Goal: Use online tool/utility: Utilize a website feature to perform a specific function

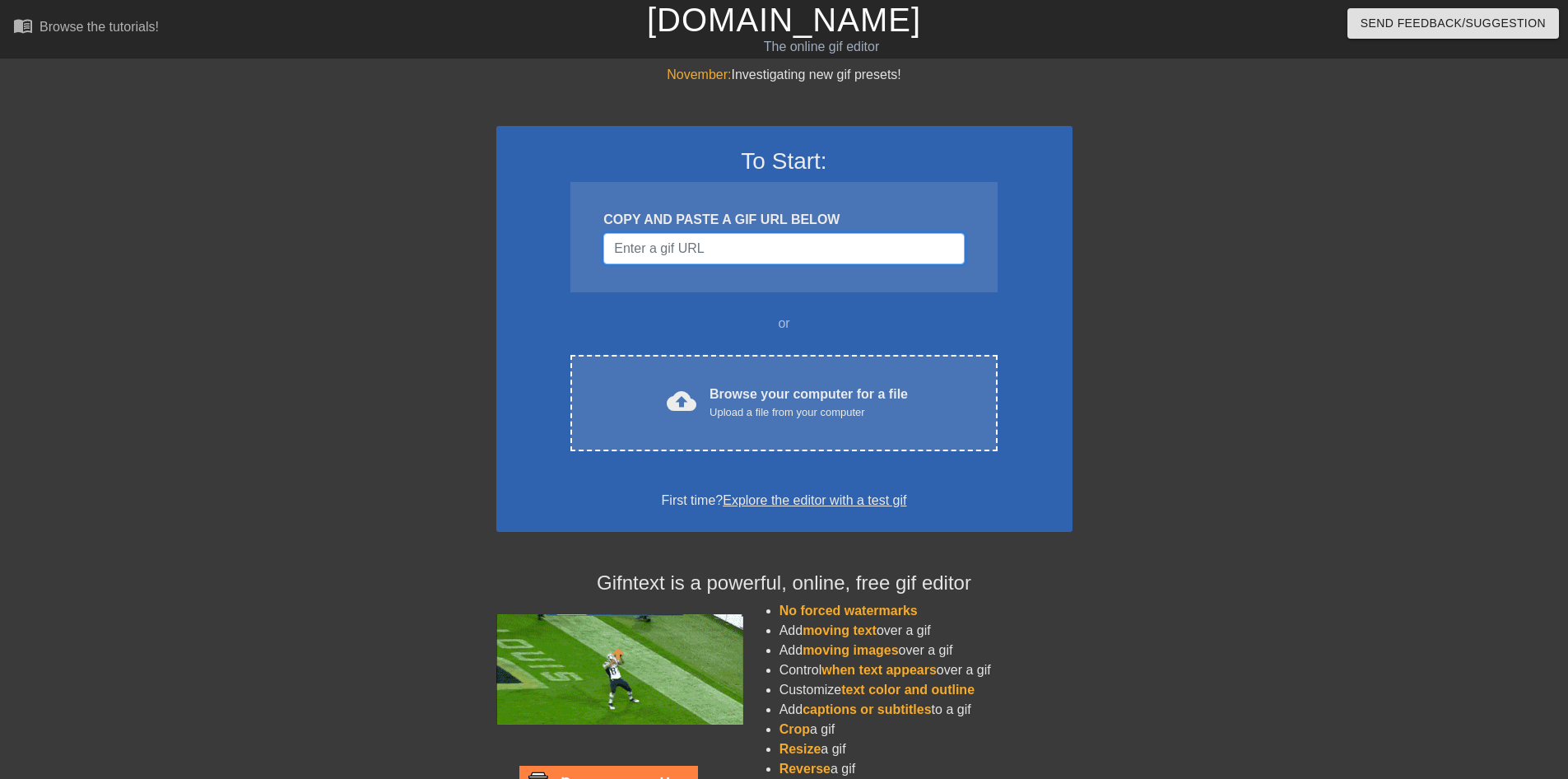
click at [777, 247] on input "Username" at bounding box center [783, 249] width 361 height 31
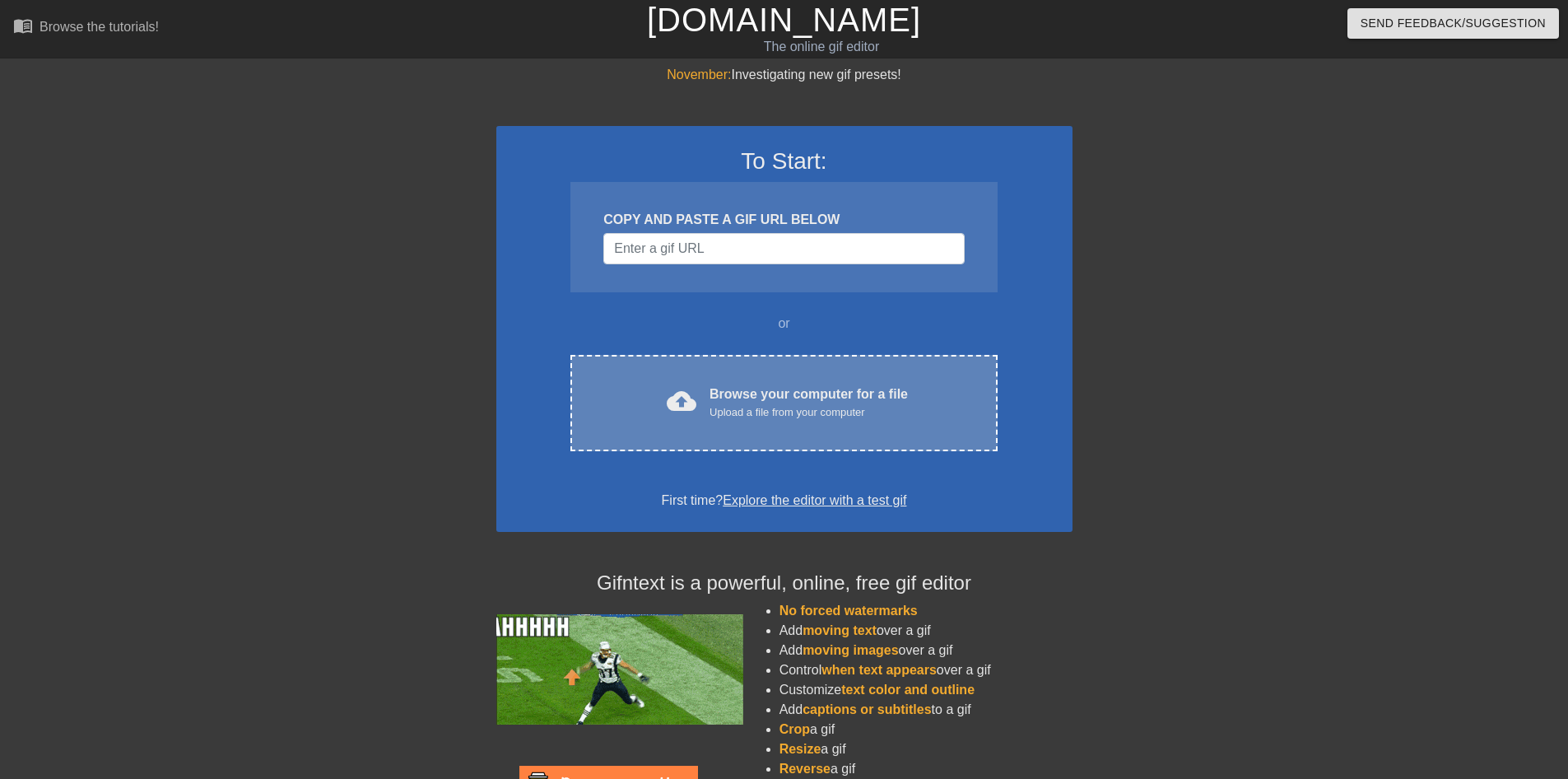
click at [759, 379] on div "cloud_upload Browse your computer for a file Upload a file from your computer C…" at bounding box center [783, 403] width 426 height 96
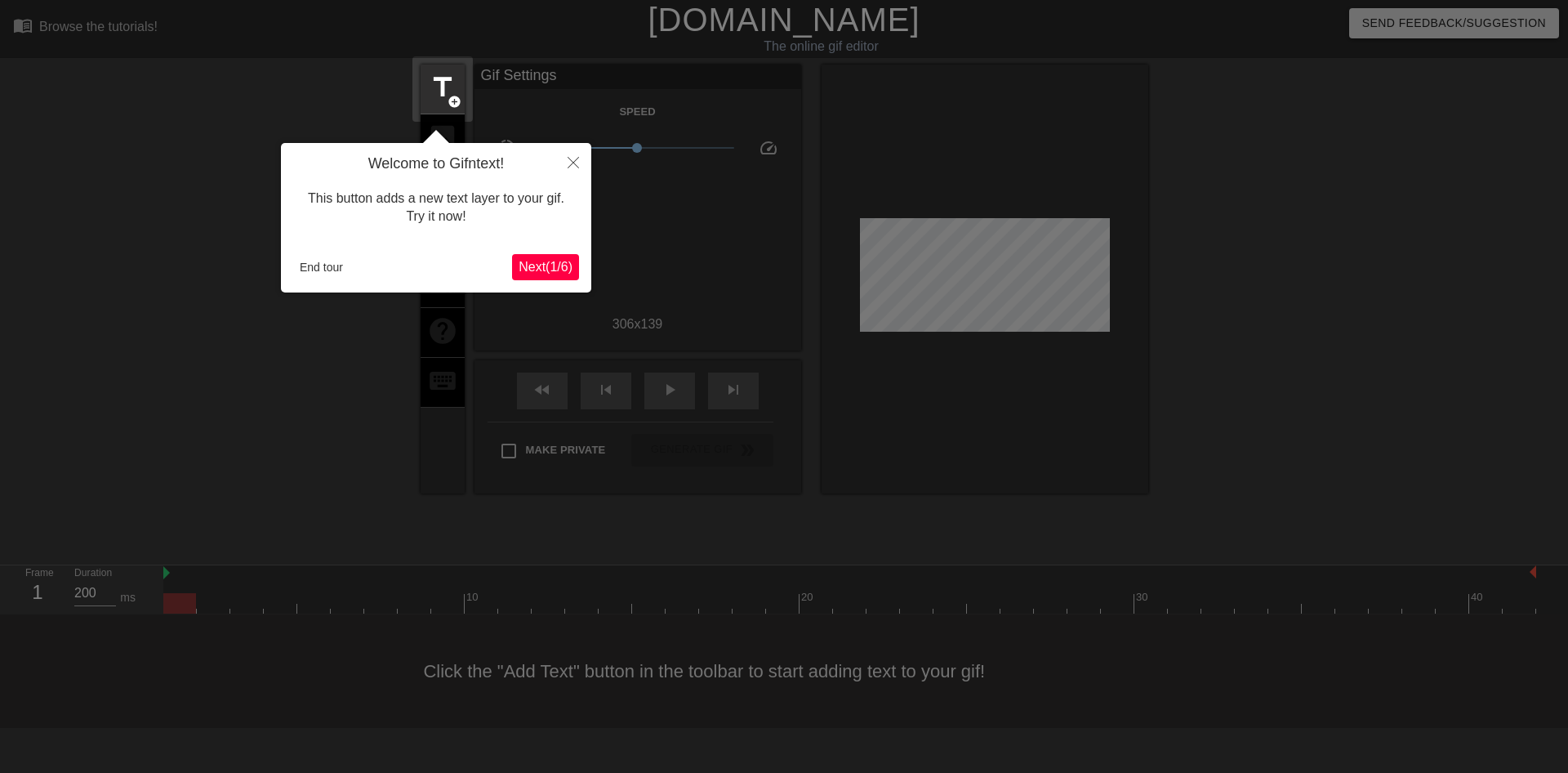
click at [535, 266] on span "Next ( 1 / 6 )" at bounding box center [546, 267] width 54 height 14
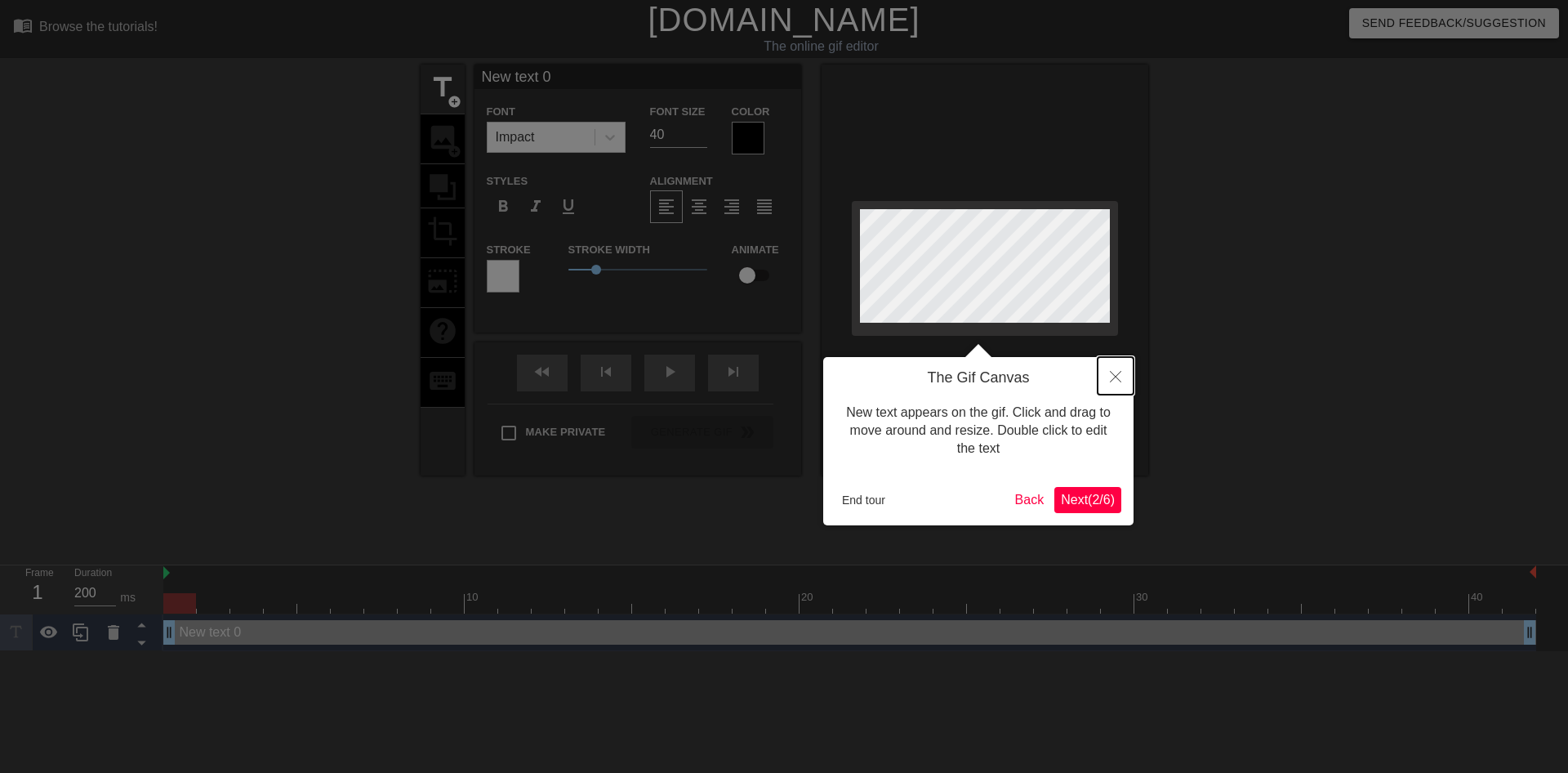
click at [1110, 374] on icon "Close" at bounding box center [1115, 376] width 11 height 11
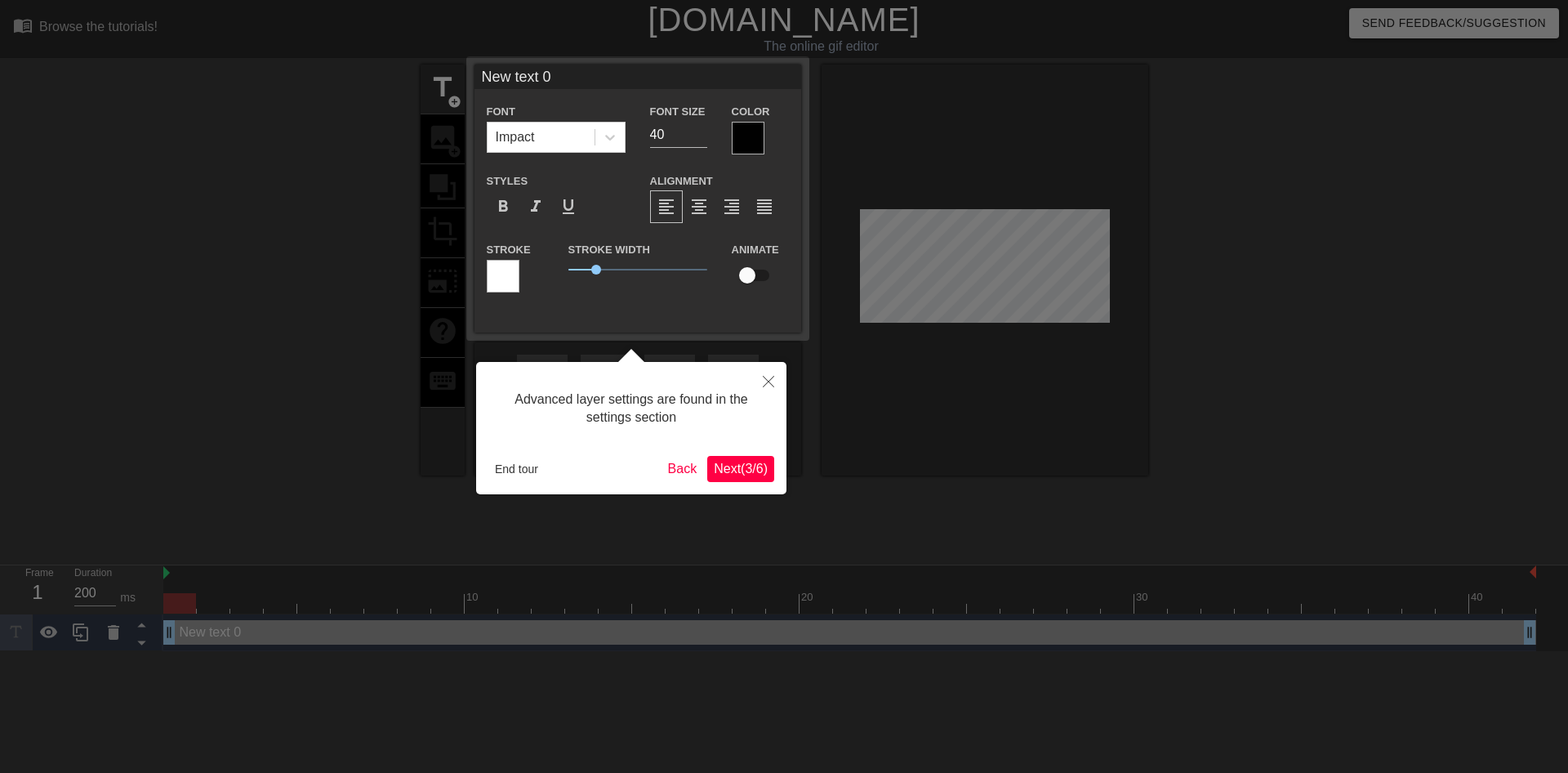
click at [747, 475] on span "Next ( 3 / 6 )" at bounding box center [741, 469] width 54 height 14
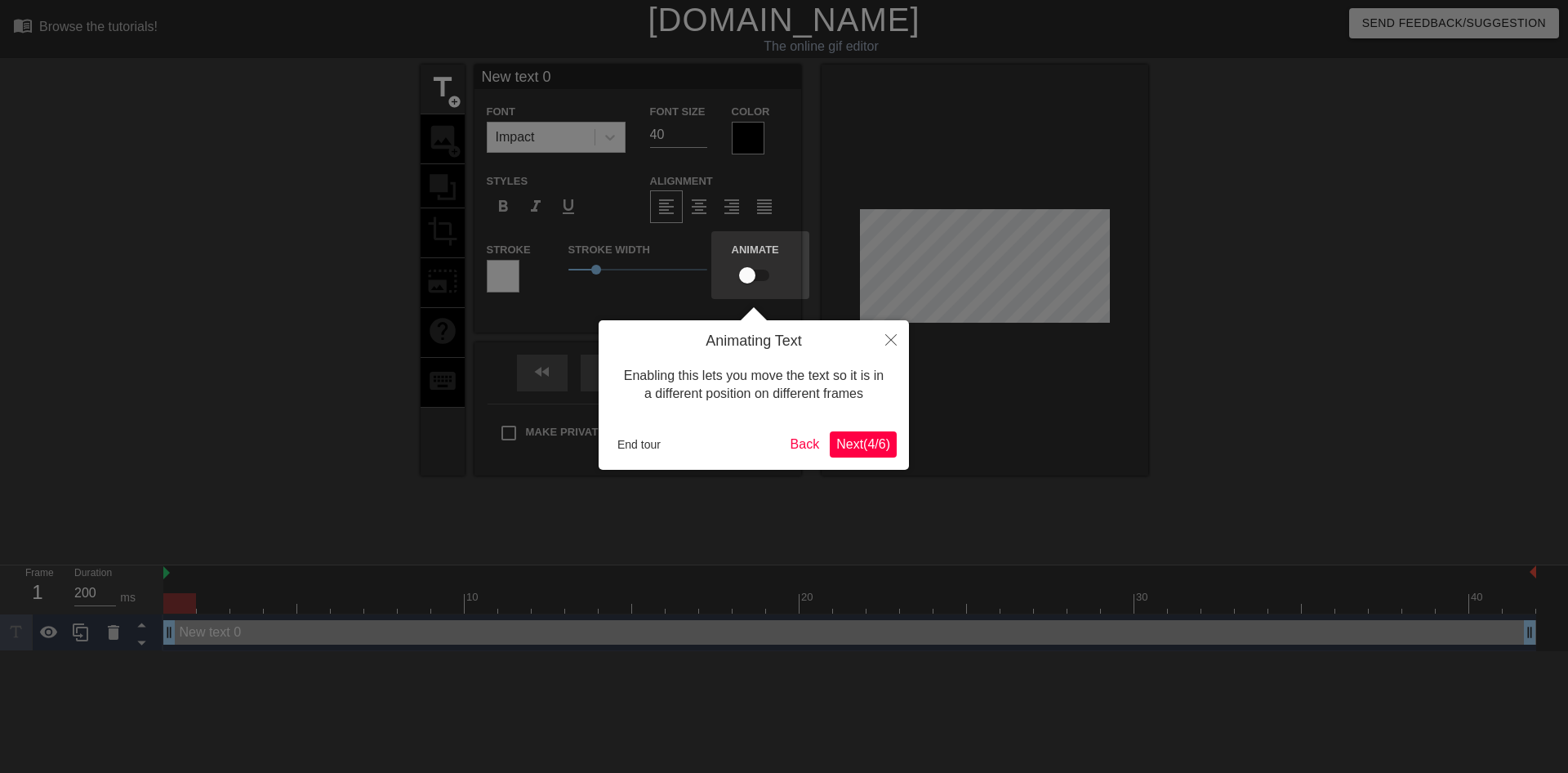
click at [859, 445] on span "Next ( 4 / 6 )" at bounding box center [864, 444] width 54 height 14
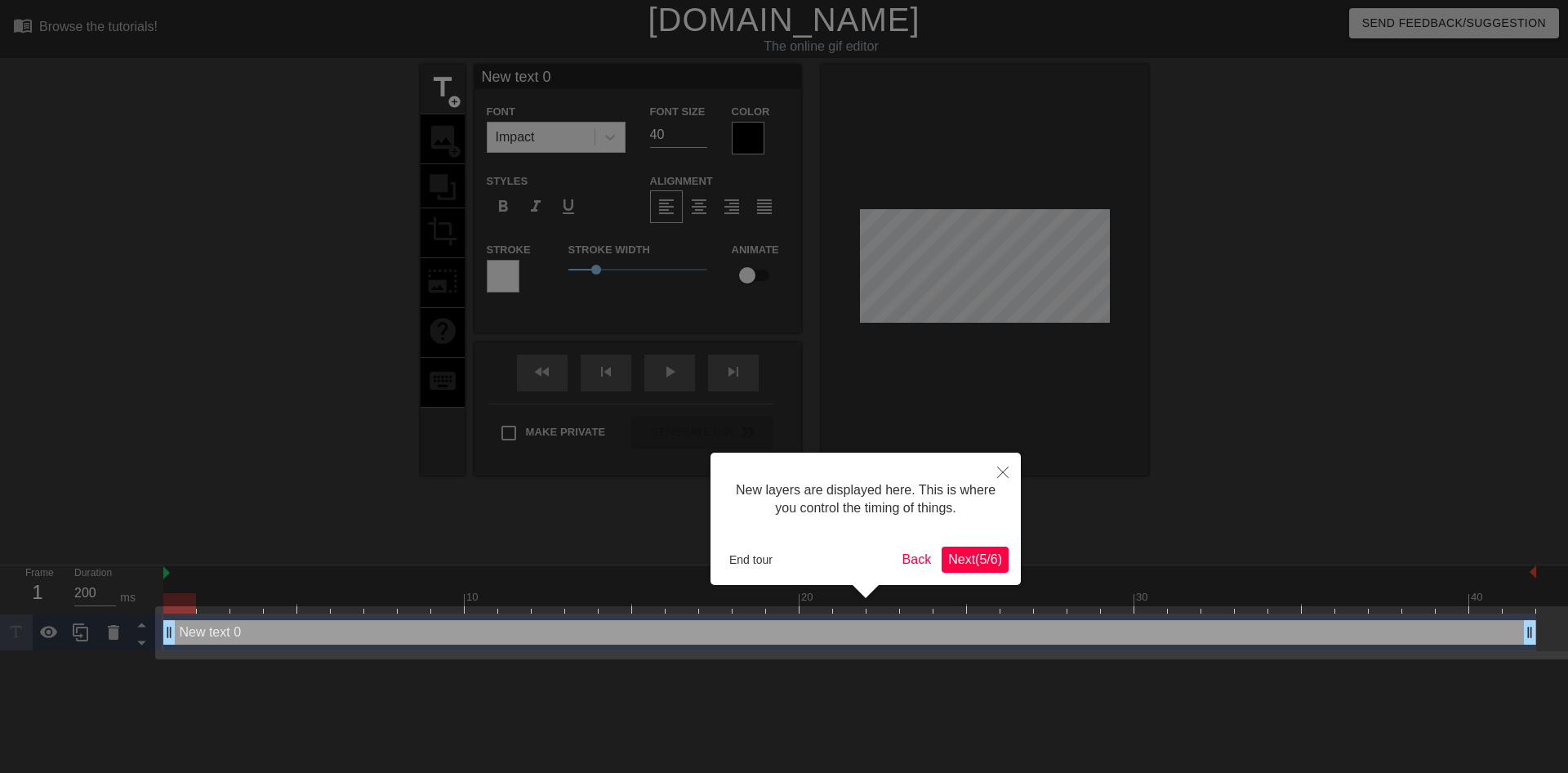
click at [960, 556] on span "Next ( 5 / 6 )" at bounding box center [975, 559] width 54 height 14
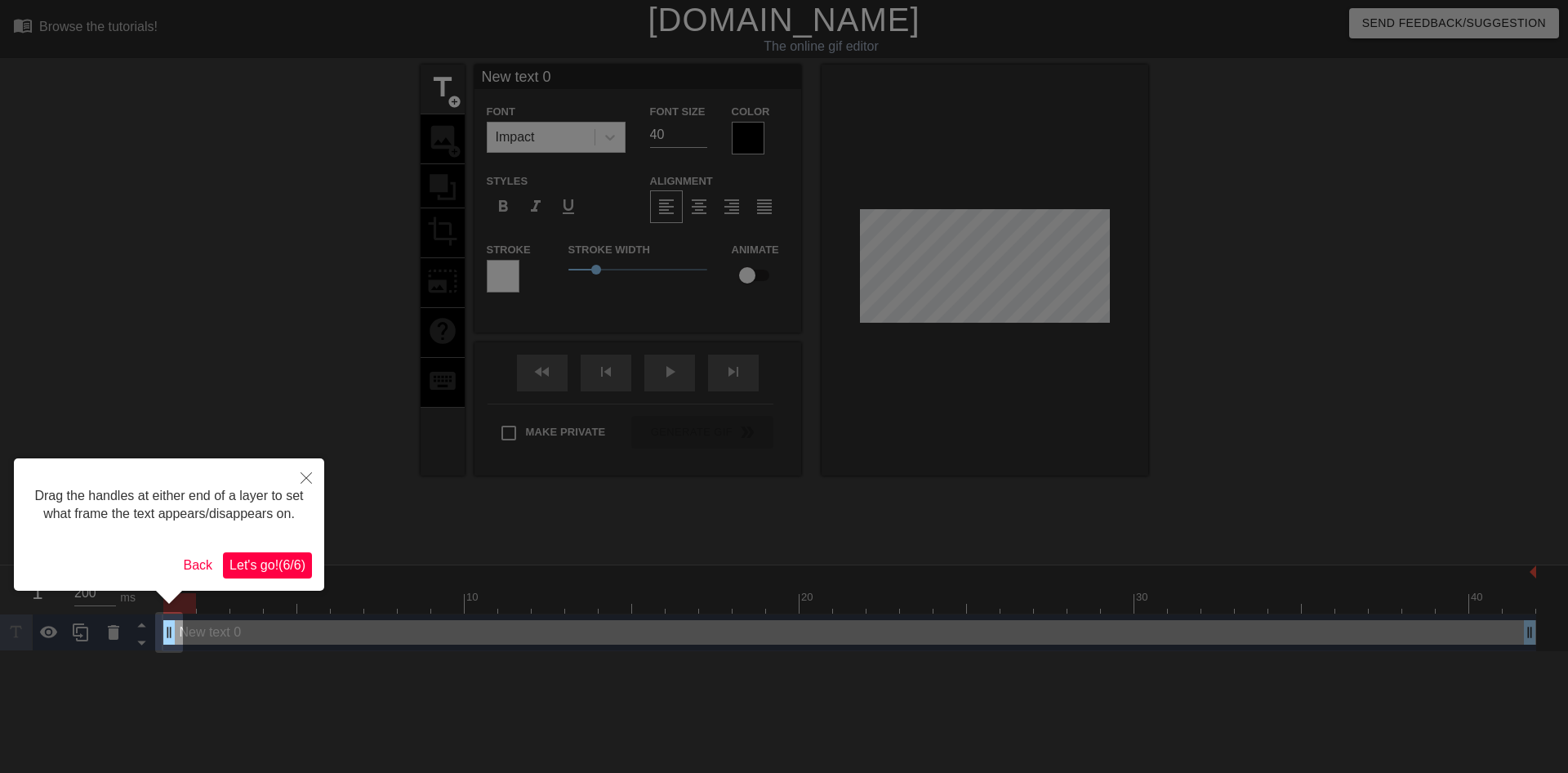
click at [275, 570] on span "Let's go! ( 6 / 6 )" at bounding box center [268, 565] width 76 height 14
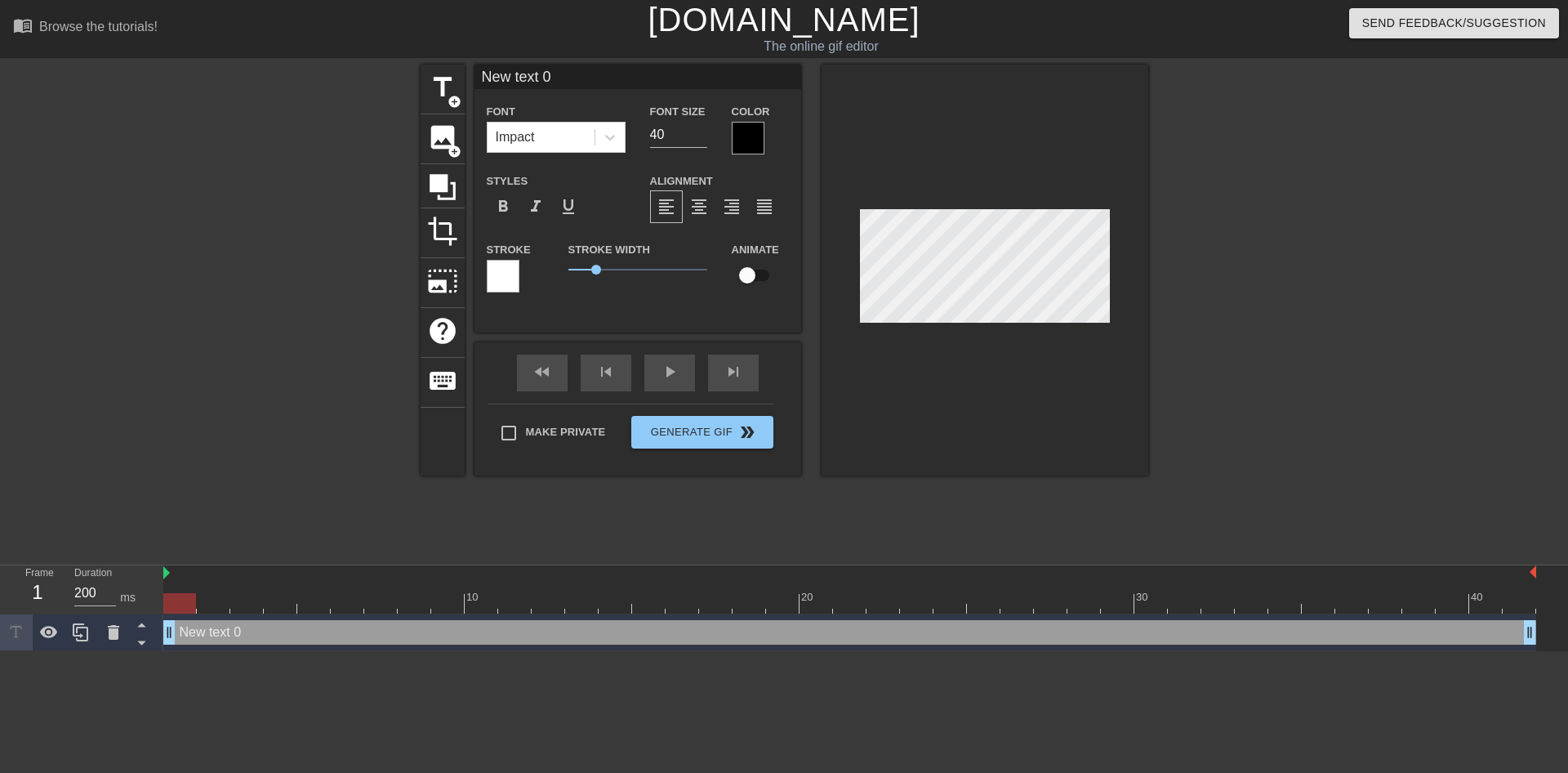
scroll to position [2, 3]
click at [1438, 299] on div "title add_circle image add_circle crop photo_size_select_large help keyboard Ne…" at bounding box center [784, 309] width 1568 height 490
type input "Newtext 0"
type textarea "Newtext 0"
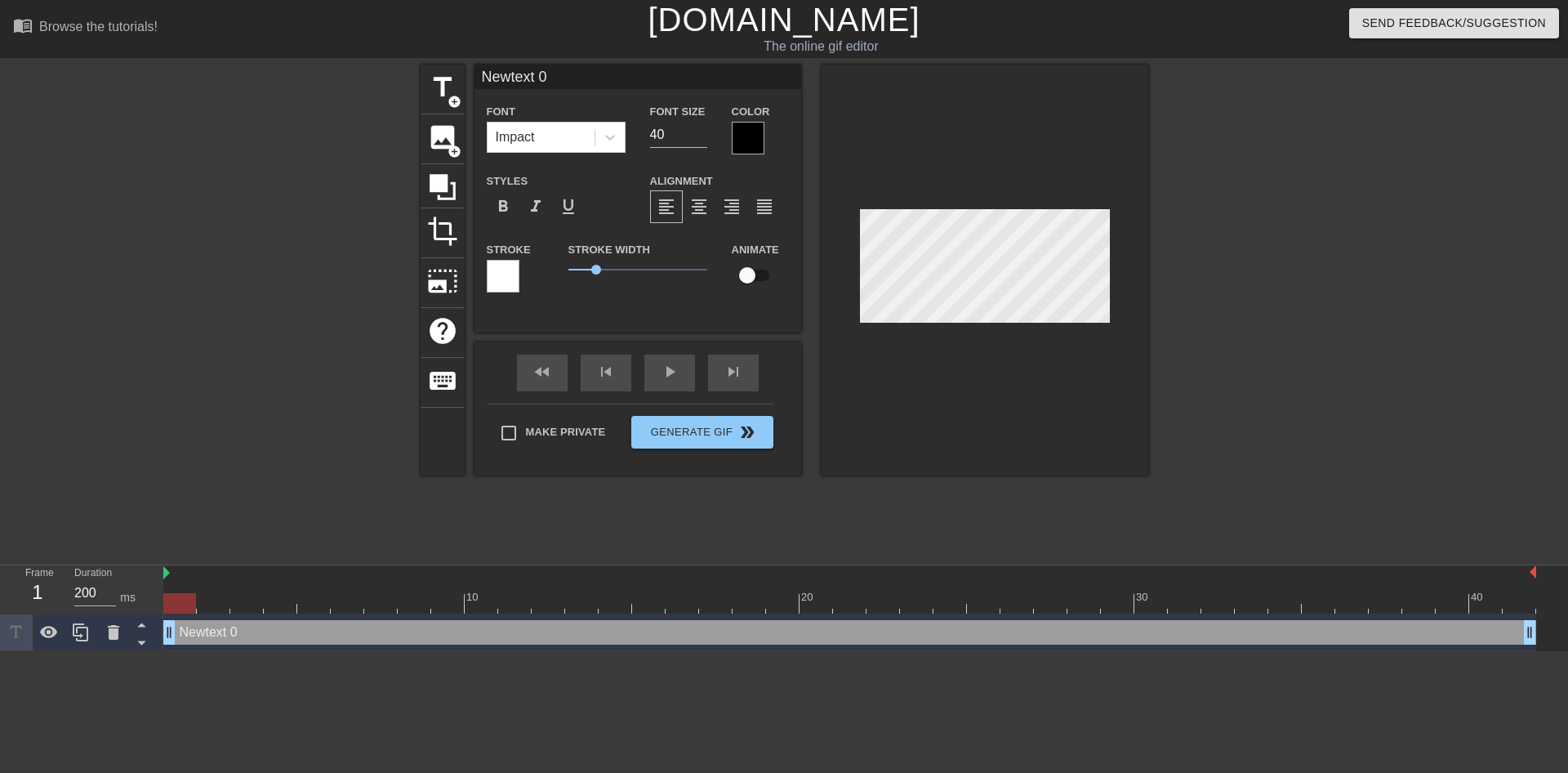
type input "Newext 0"
type textarea "Newext 0"
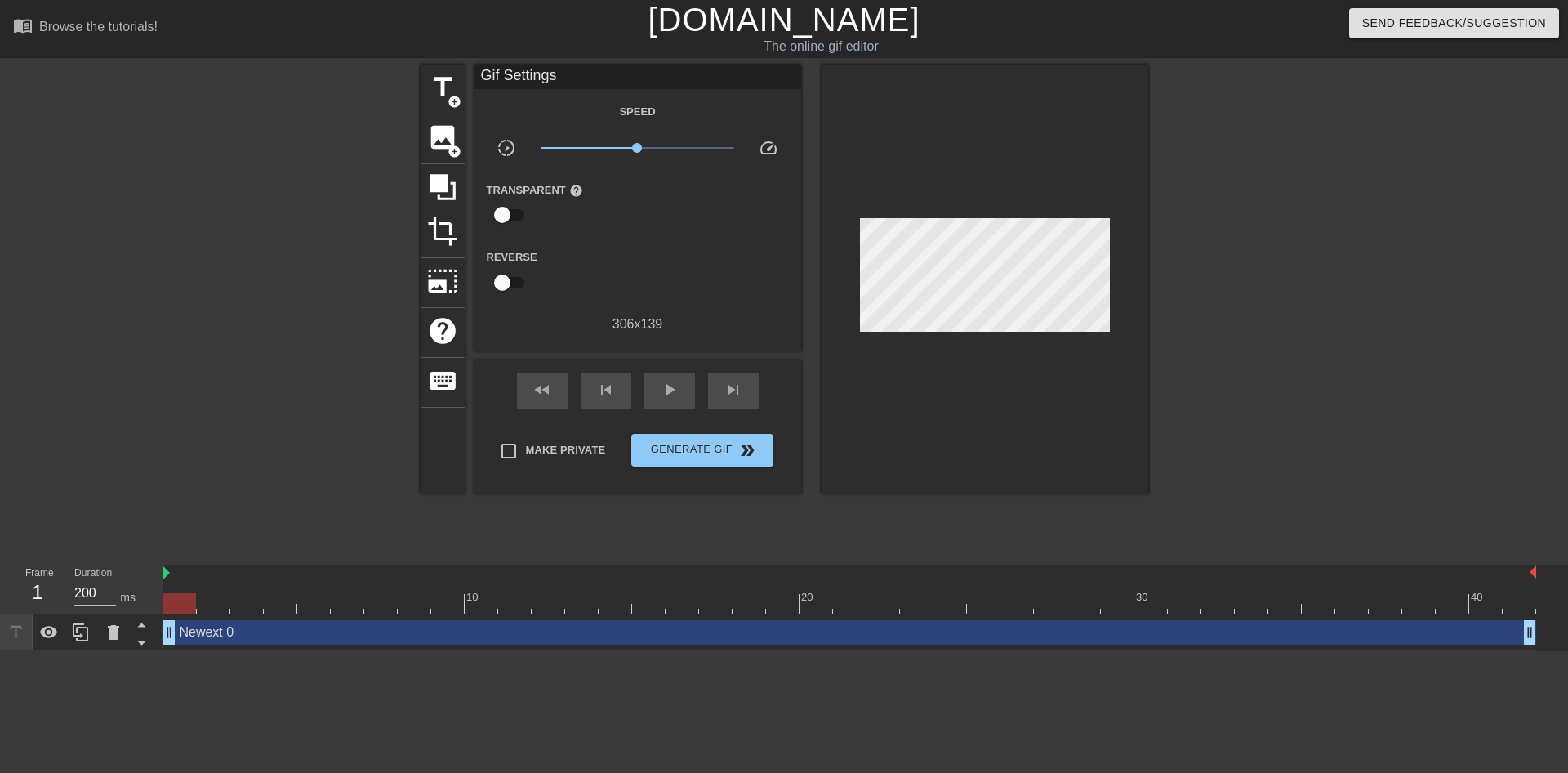
click at [1276, 263] on div at bounding box center [1290, 309] width 245 height 490
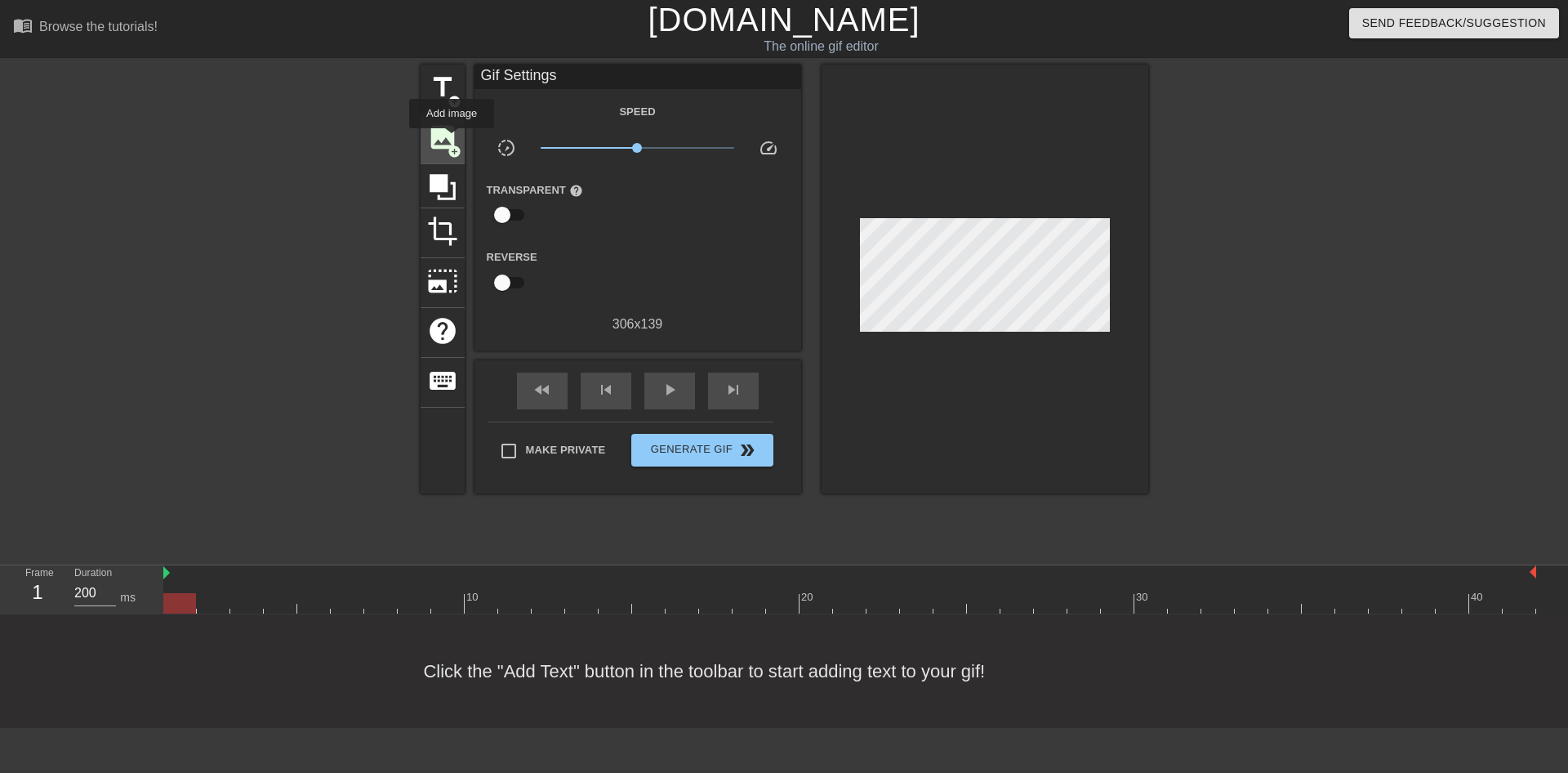
click at [451, 140] on span "image" at bounding box center [443, 137] width 31 height 31
